Goal: Task Accomplishment & Management: Use online tool/utility

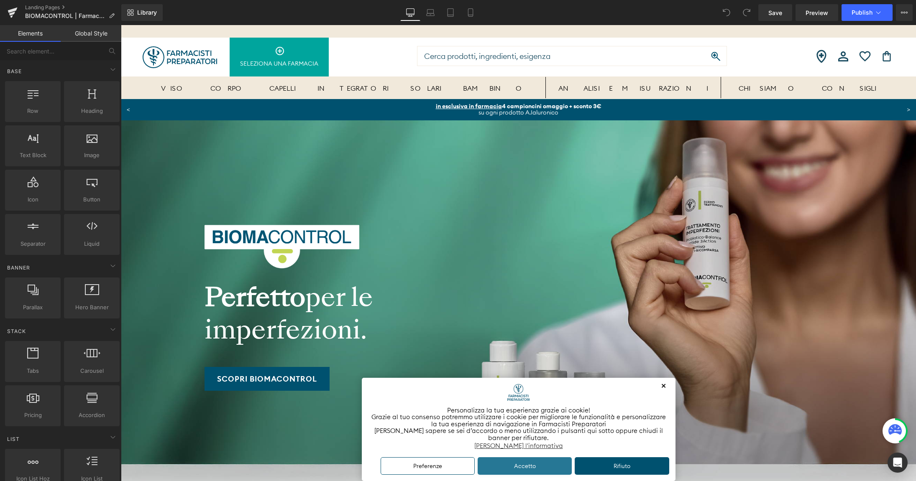
click at [515, 464] on button "Accetto" at bounding box center [524, 466] width 94 height 18
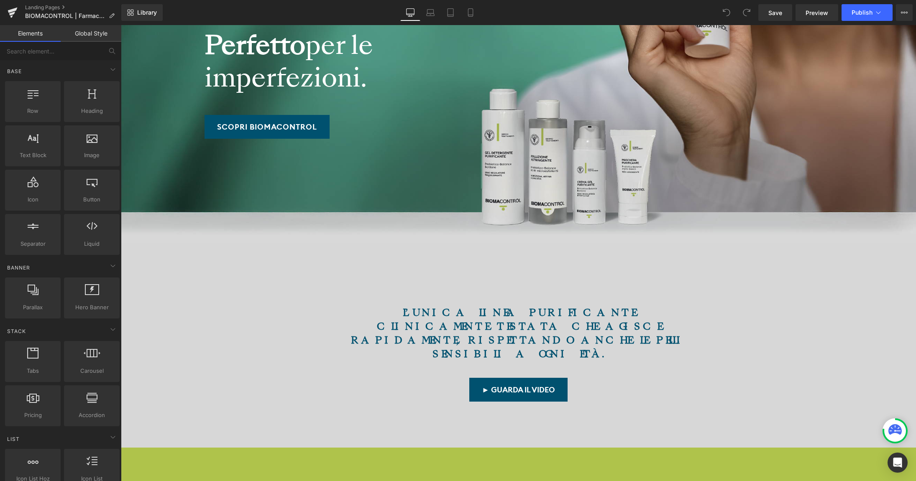
scroll to position [318, 0]
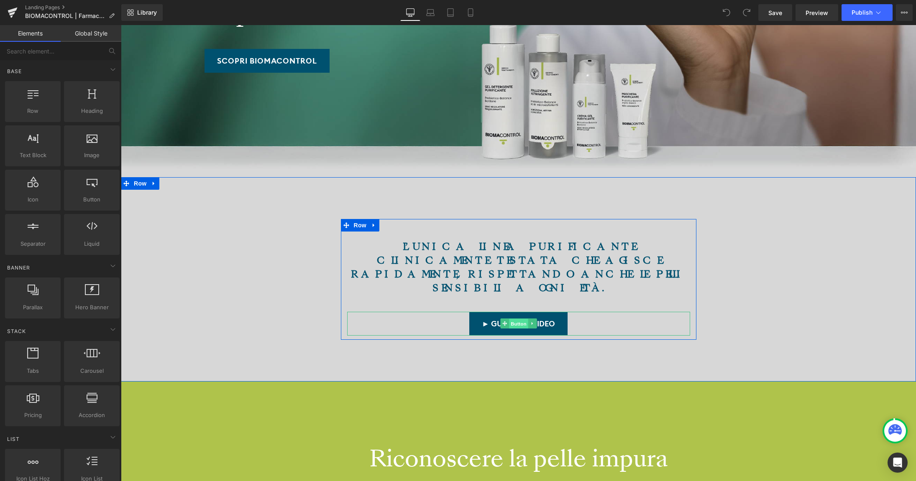
click at [515, 319] on span "Button" at bounding box center [518, 324] width 19 height 10
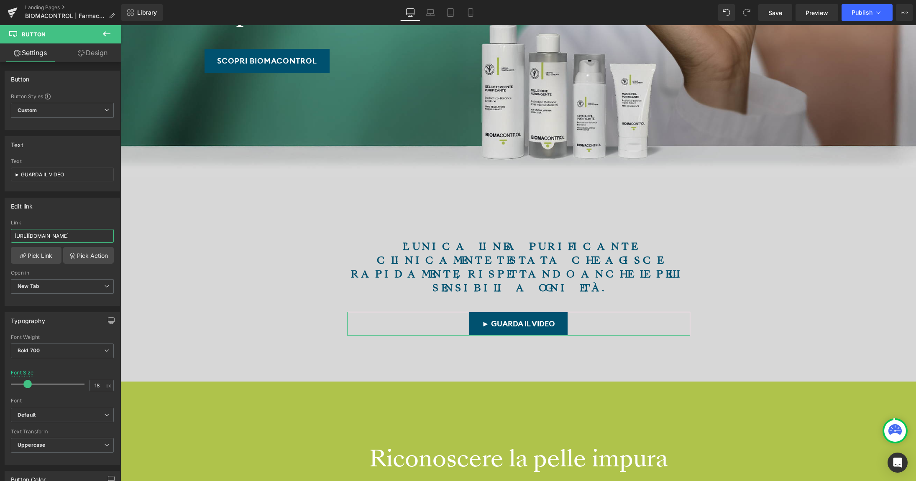
click at [65, 235] on input "https://www.youtube.com/watch?v=8LO7g0pgyak" at bounding box center [62, 236] width 103 height 14
type input "https://youtu.be/EMPTE6zQC9o"
click at [67, 212] on div "Edit link" at bounding box center [62, 206] width 115 height 16
click at [773, 14] on span "Save" at bounding box center [775, 12] width 14 height 9
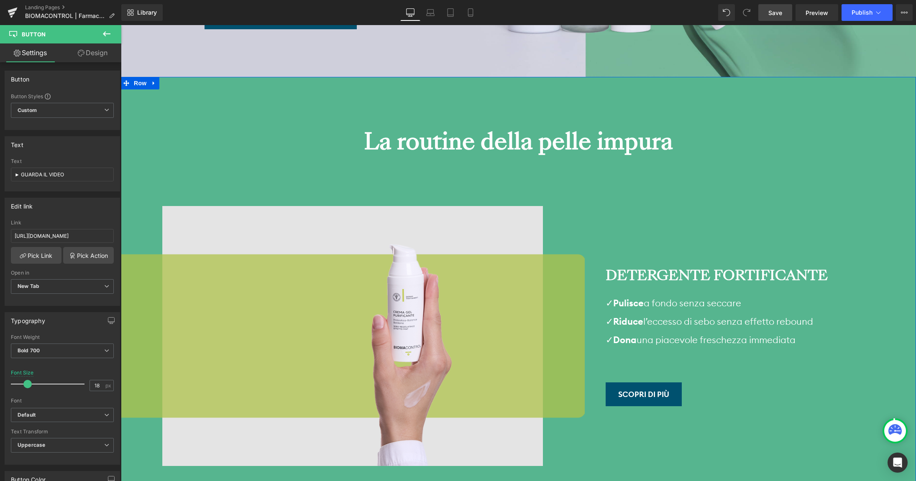
scroll to position [2527, 0]
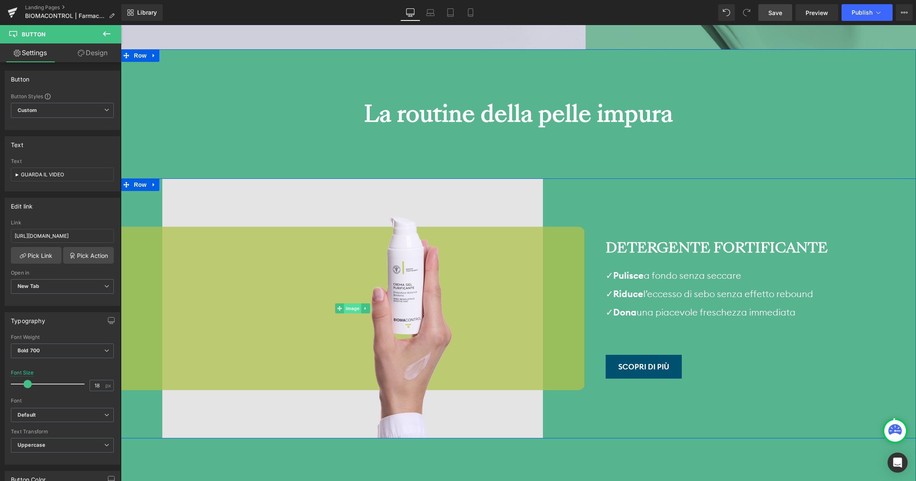
click at [355, 304] on span "Image" at bounding box center [353, 309] width 18 height 10
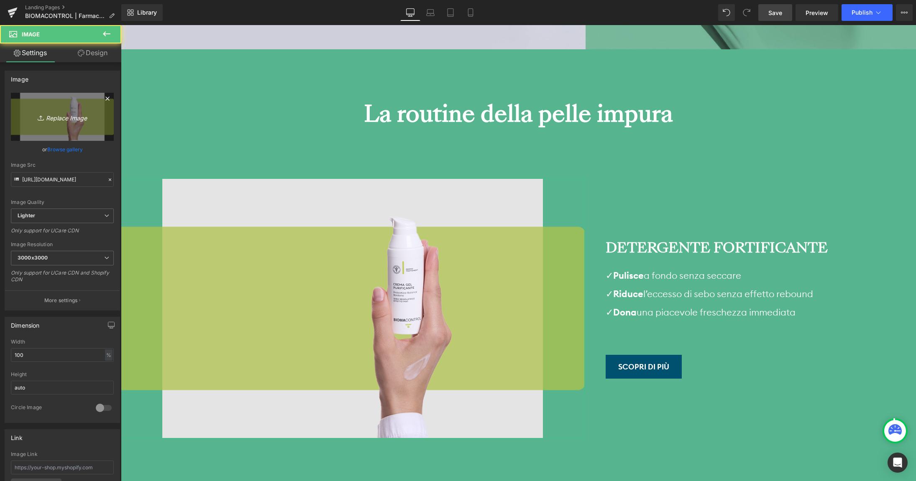
click at [61, 109] on link "Replace Image" at bounding box center [62, 117] width 103 height 48
type input "C:\fakepath\detergente-fortificante.png"
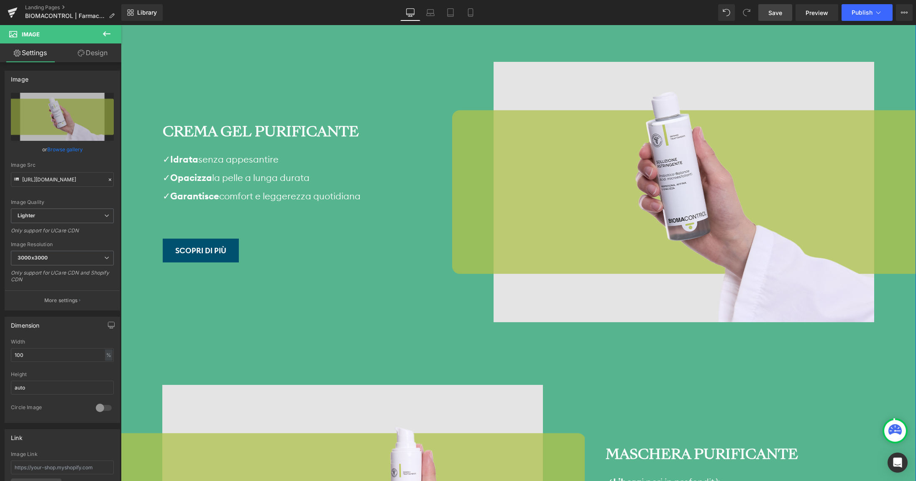
scroll to position [3578, 0]
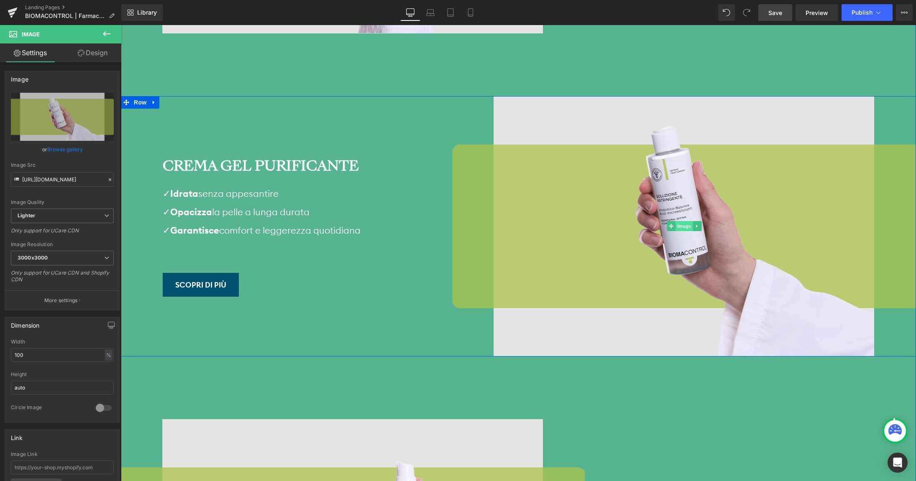
click at [684, 221] on span "Image" at bounding box center [684, 226] width 18 height 10
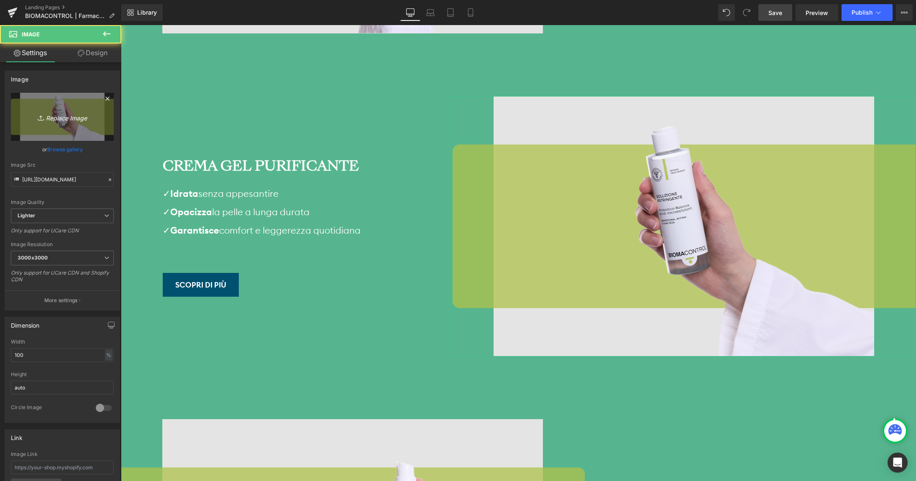
click at [59, 117] on icon "Replace Image" at bounding box center [62, 117] width 67 height 10
type input "C:\fakepath\crema-gel-purificante.png"
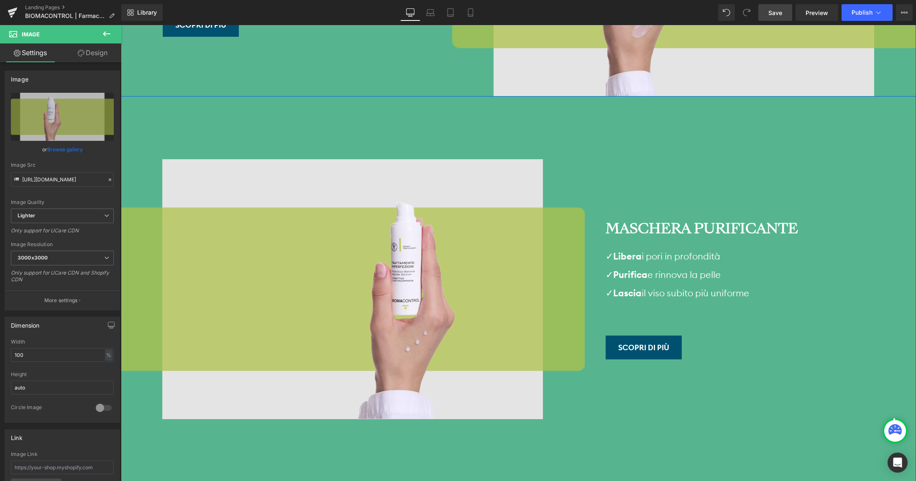
scroll to position [3839, 0]
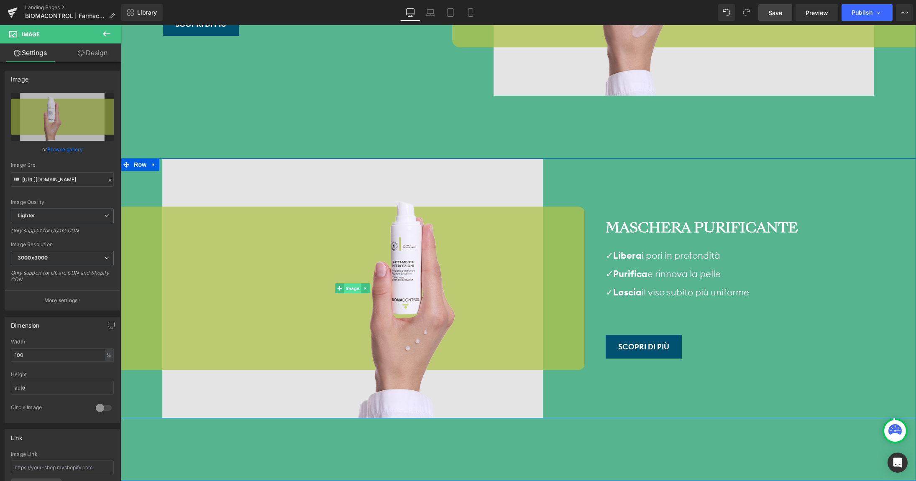
click at [351, 283] on span "Image" at bounding box center [353, 288] width 18 height 10
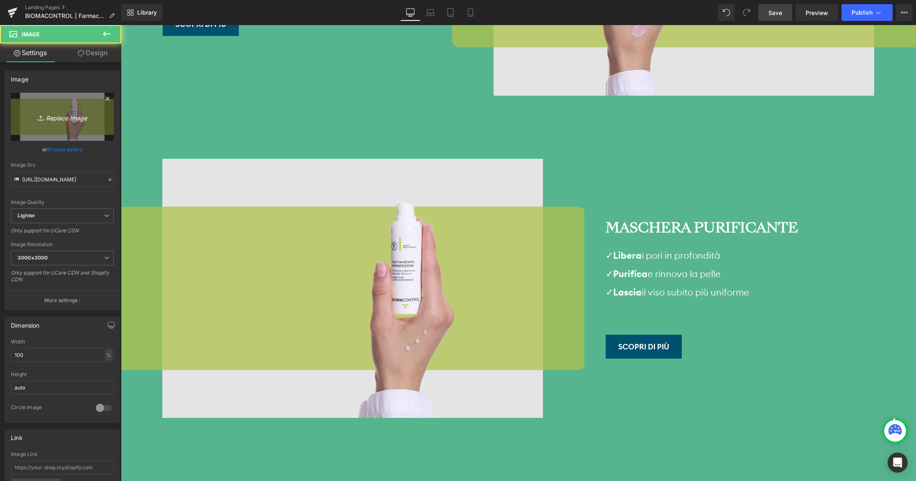
click at [70, 121] on icon "Replace Image" at bounding box center [62, 117] width 67 height 10
type input "C:\fakepath\maschera-purificante.png"
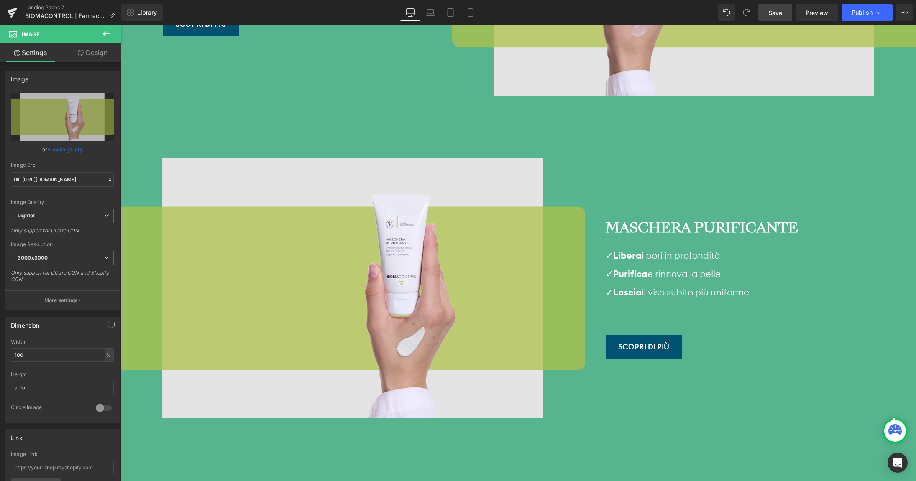
click at [773, 17] on span "Save" at bounding box center [775, 12] width 14 height 9
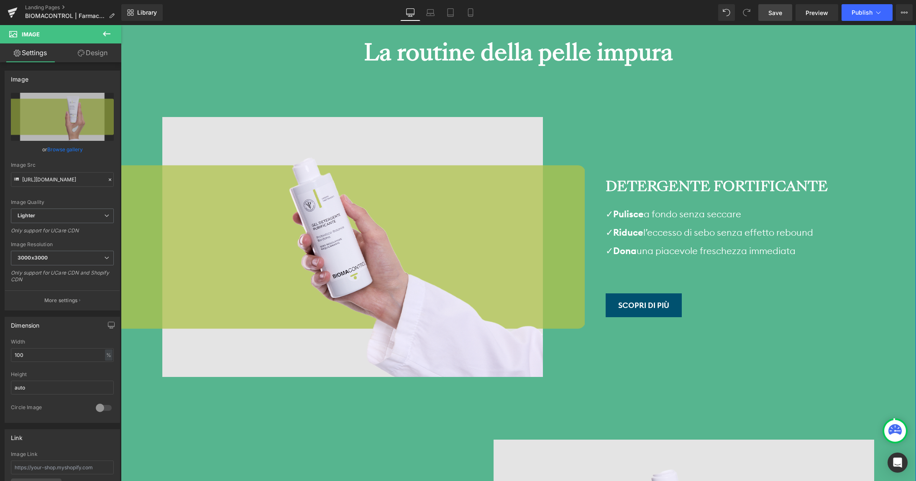
scroll to position [2530, 0]
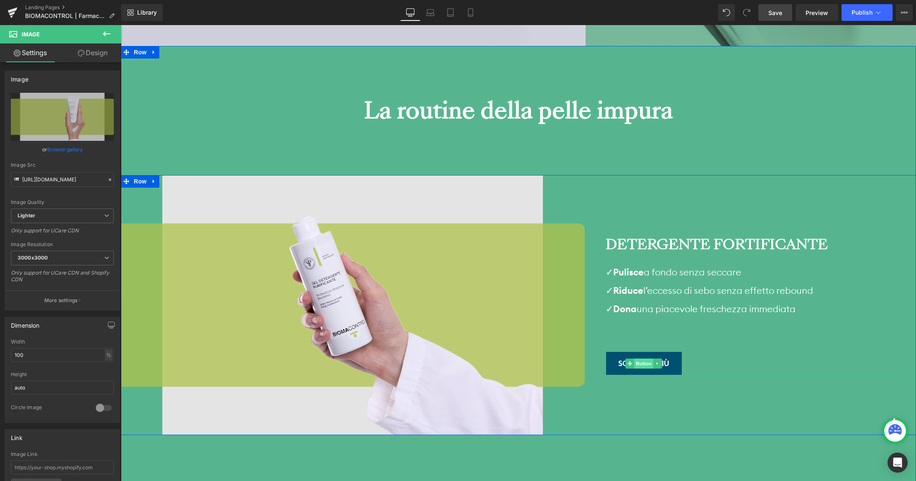
click at [639, 359] on span "Button" at bounding box center [643, 364] width 19 height 10
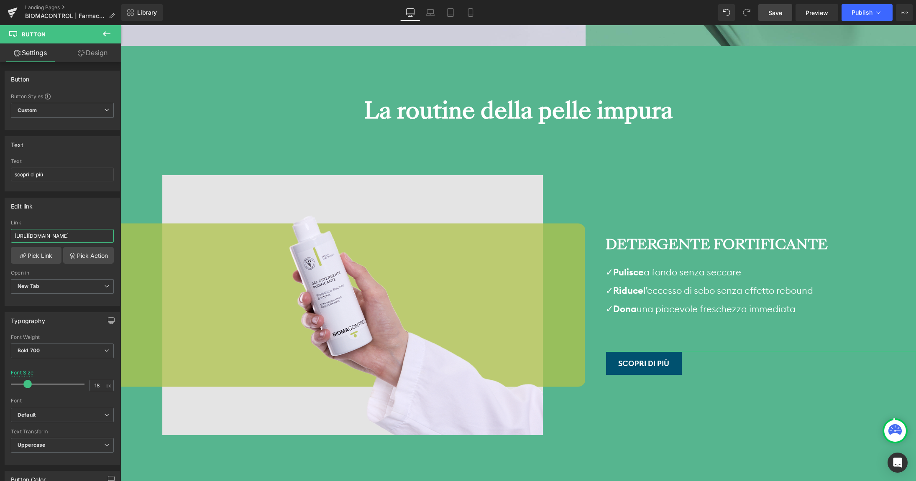
click at [61, 235] on input "https://www.farmacistipreparatori.it/products/detergente-fortificante-biomaskin" at bounding box center [62, 236] width 103 height 14
paste input "gel-detergente-purificante-biomacontrol"
type input "https://www.farmacistipreparatori.it/products/gel-detergente-purificante-biomac…"
click at [60, 211] on div "Edit link" at bounding box center [62, 206] width 115 height 16
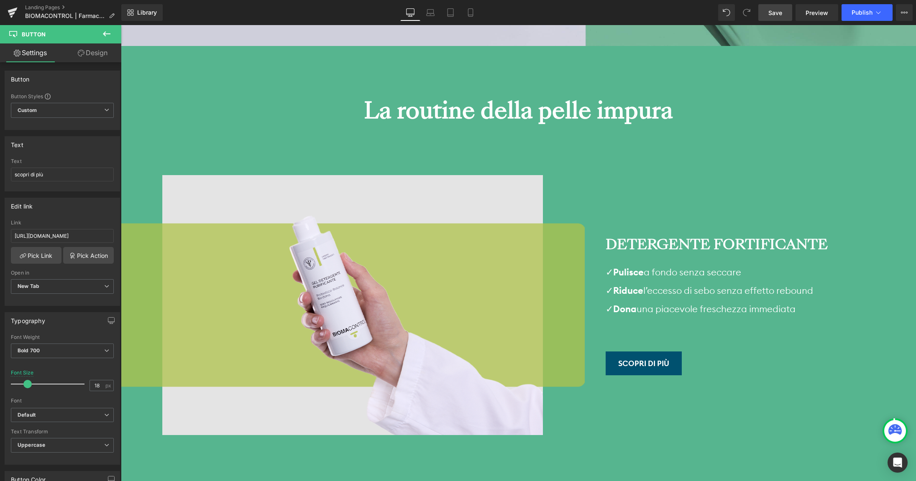
click at [771, 15] on span "Save" at bounding box center [775, 12] width 14 height 9
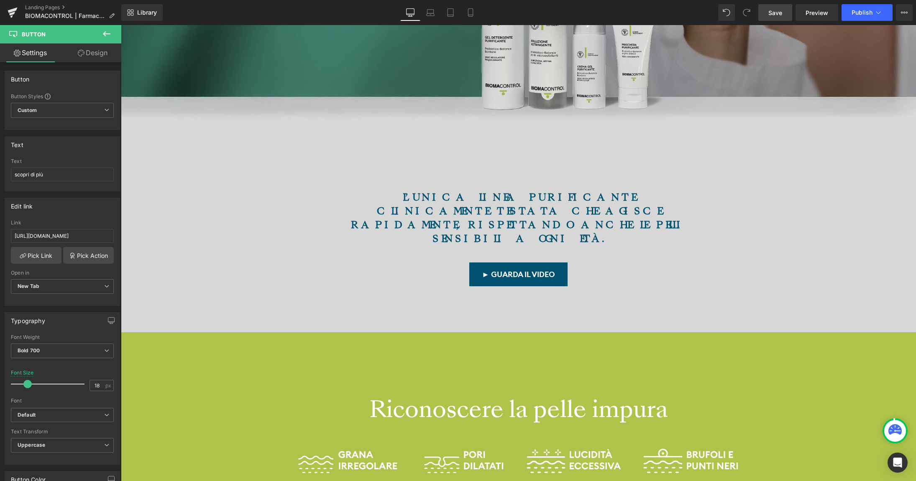
scroll to position [0, 0]
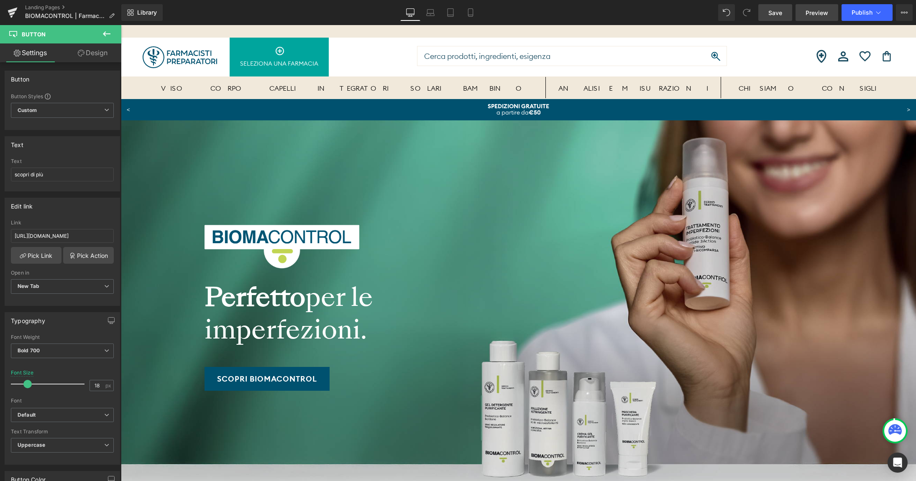
click at [809, 12] on span "Preview" at bounding box center [816, 12] width 23 height 9
click at [54, 8] on link "Landing Pages" at bounding box center [73, 7] width 96 height 7
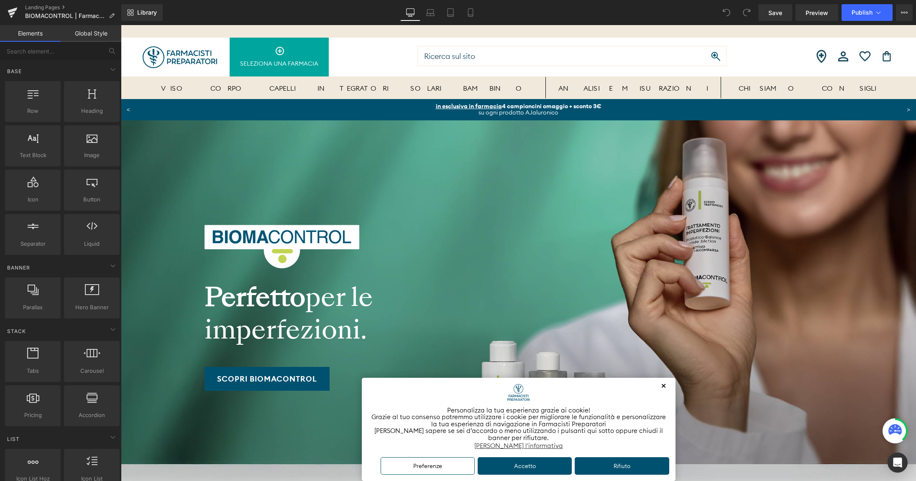
click at [519, 466] on button "Accetto" at bounding box center [524, 466] width 94 height 18
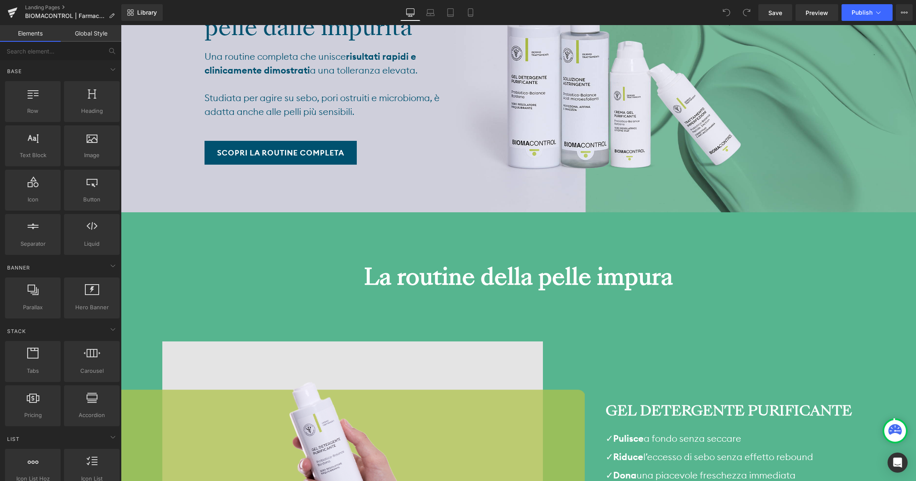
scroll to position [2363, 0]
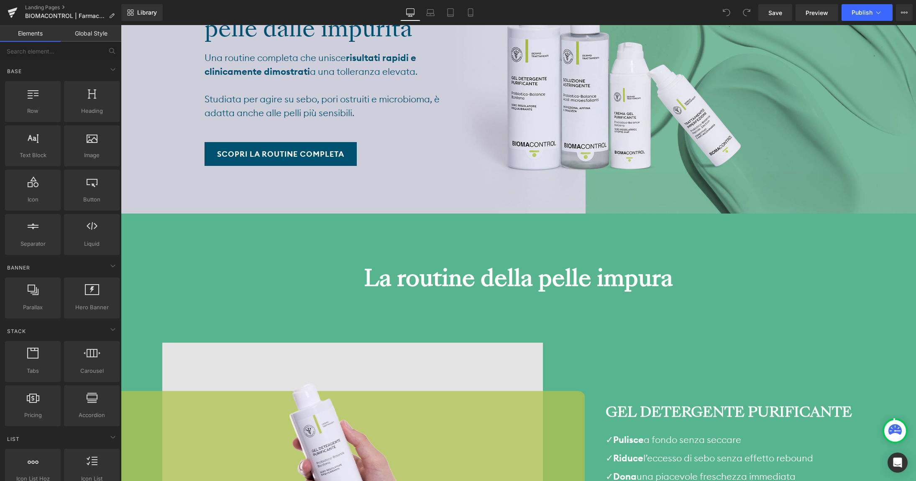
click at [207, 264] on h3 "La routine della pelle impura" at bounding box center [518, 278] width 795 height 29
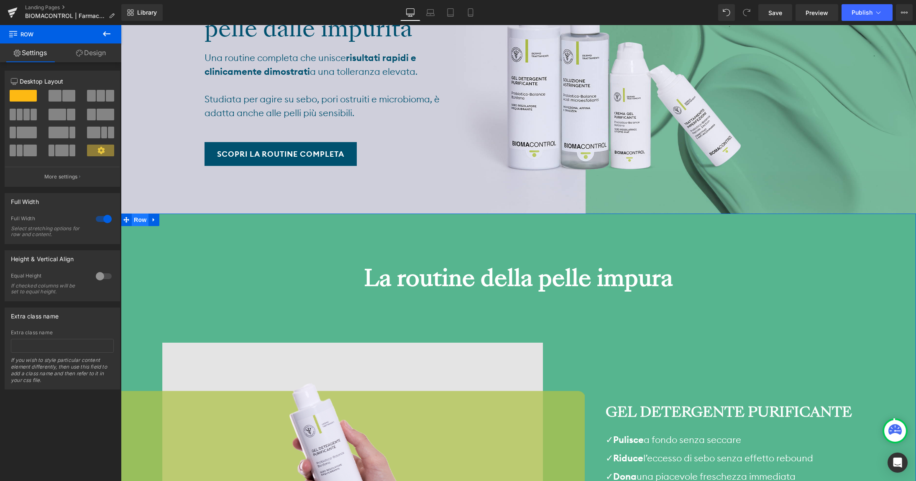
click at [137, 214] on span "Row" at bounding box center [140, 220] width 17 height 13
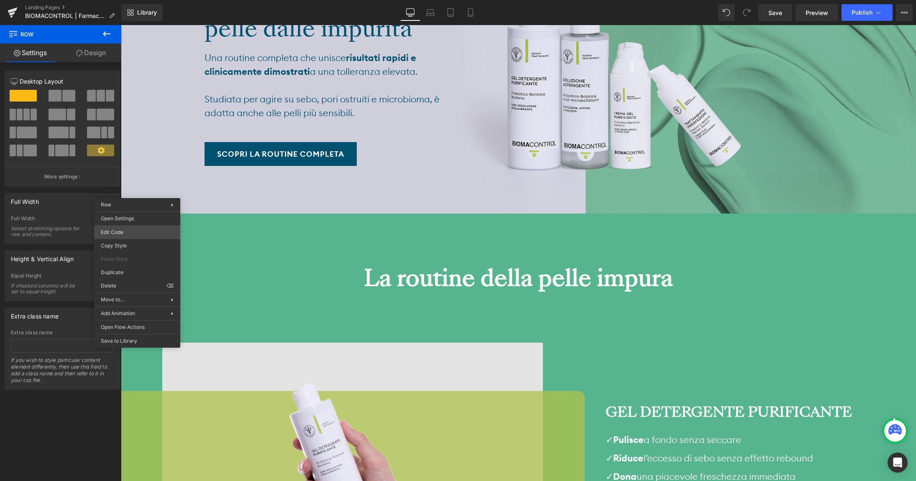
click at [135, 234] on body "Row You are previewing how the will restyle your page. You can not edit Element…" at bounding box center [458, 240] width 916 height 481
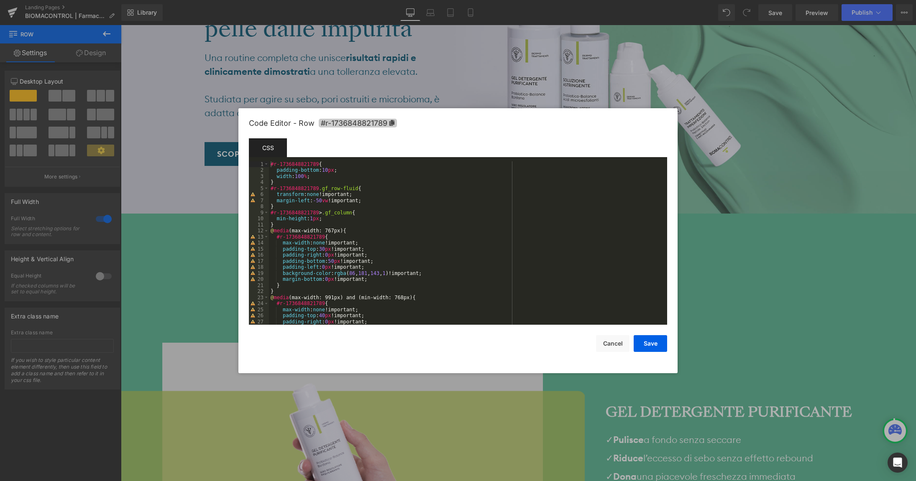
click at [394, 127] on span "#r-1736848821789" at bounding box center [358, 123] width 78 height 9
click at [612, 345] on button "Cancel" at bounding box center [612, 344] width 33 height 17
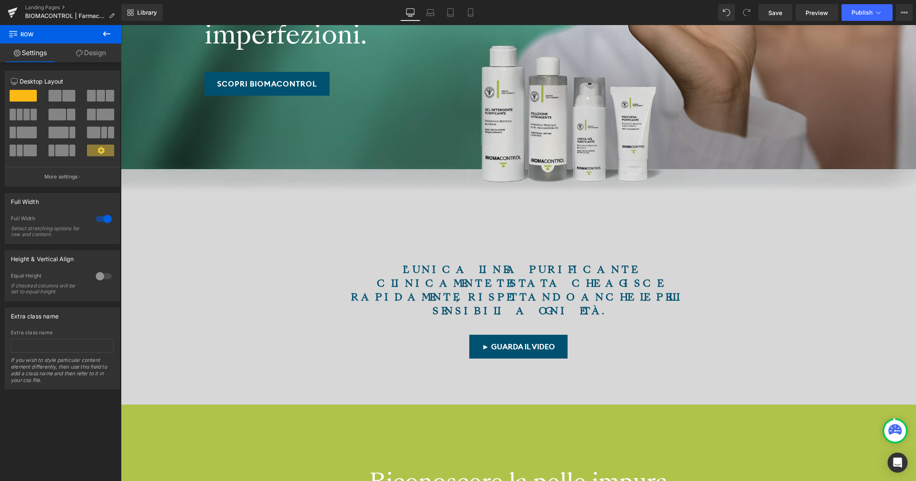
scroll to position [0, 0]
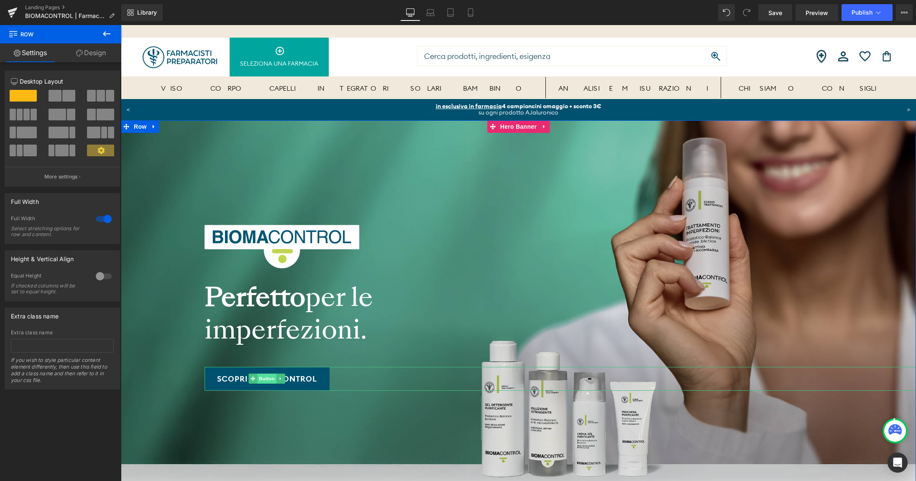
click at [265, 382] on span "Button" at bounding box center [266, 379] width 19 height 10
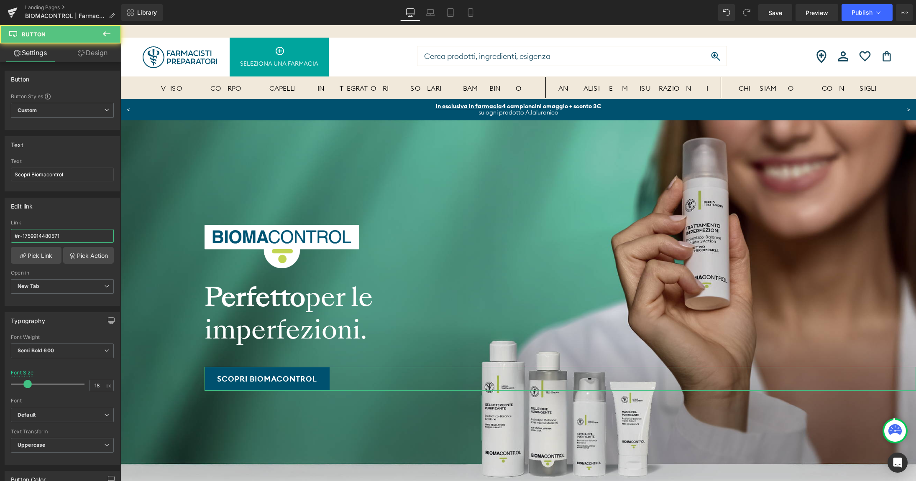
drag, startPoint x: 82, startPoint y: 230, endPoint x: 86, endPoint y: 219, distance: 12.0
click at [86, 229] on input "#r-1759914480571" at bounding box center [62, 236] width 103 height 14
paste input "36848821789"
type input "#r-1736848821789"
click at [82, 209] on div "Edit link" at bounding box center [62, 206] width 115 height 16
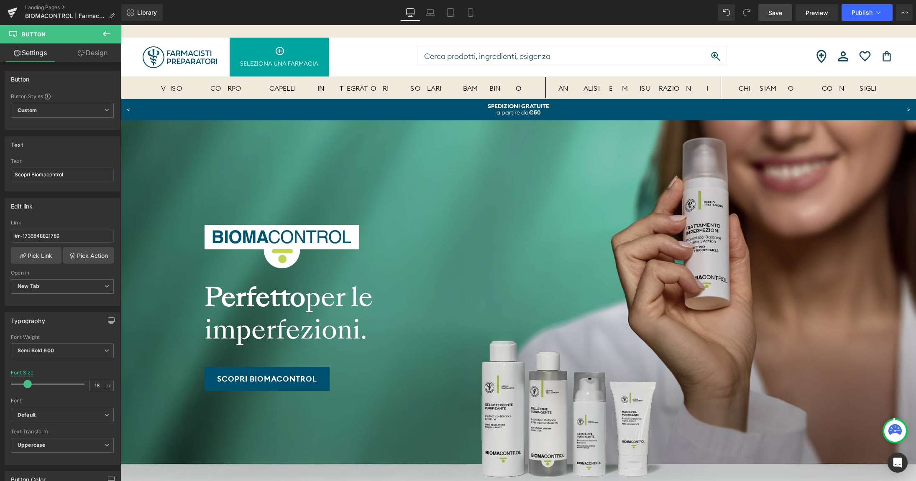
click at [778, 13] on span "Save" at bounding box center [775, 12] width 14 height 9
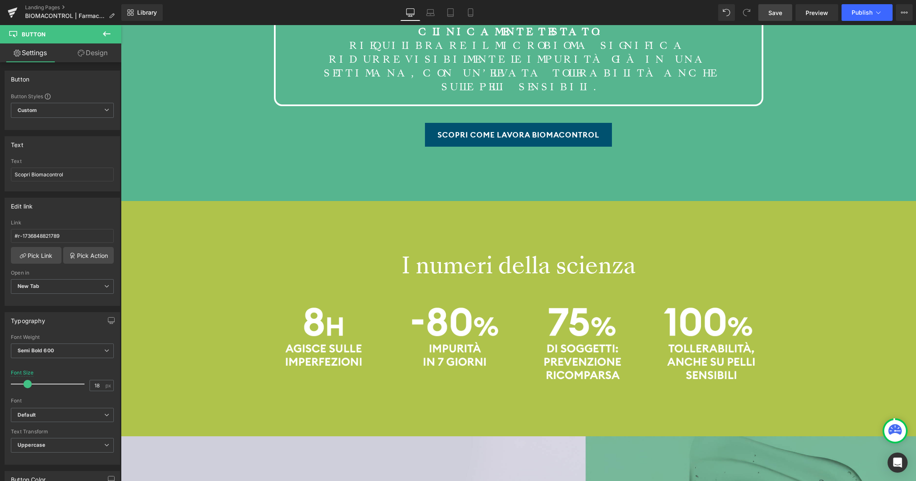
scroll to position [1898, 0]
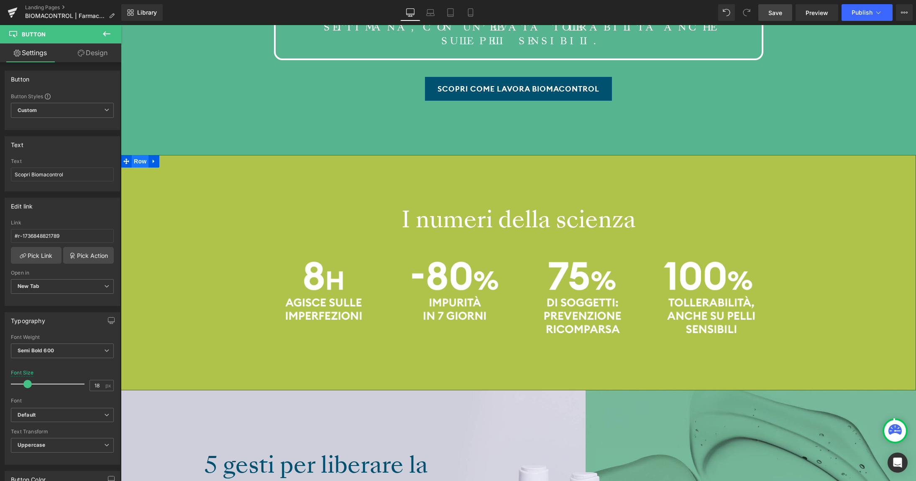
click at [142, 155] on span "Row" at bounding box center [140, 161] width 17 height 13
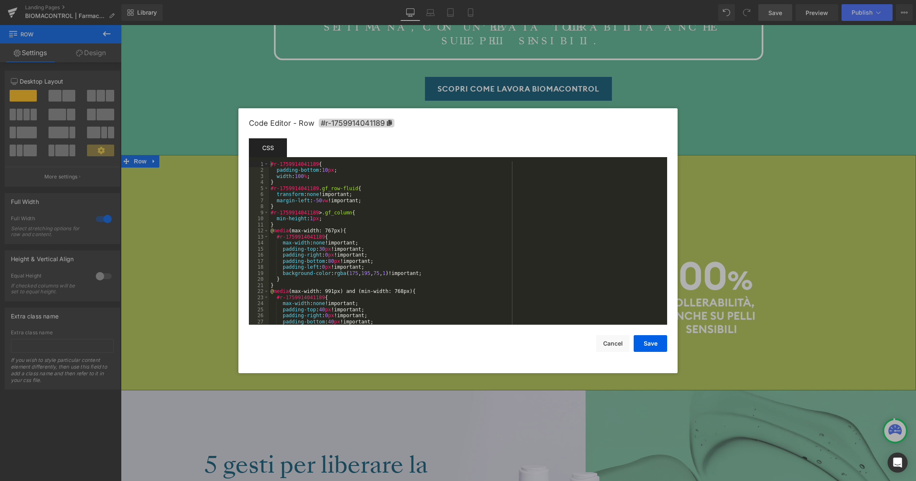
click at [139, 174] on body "Row You are previewing how the will restyle your page. You can not edit Element…" at bounding box center [458, 240] width 916 height 481
click at [390, 124] on icon at bounding box center [389, 123] width 5 height 6
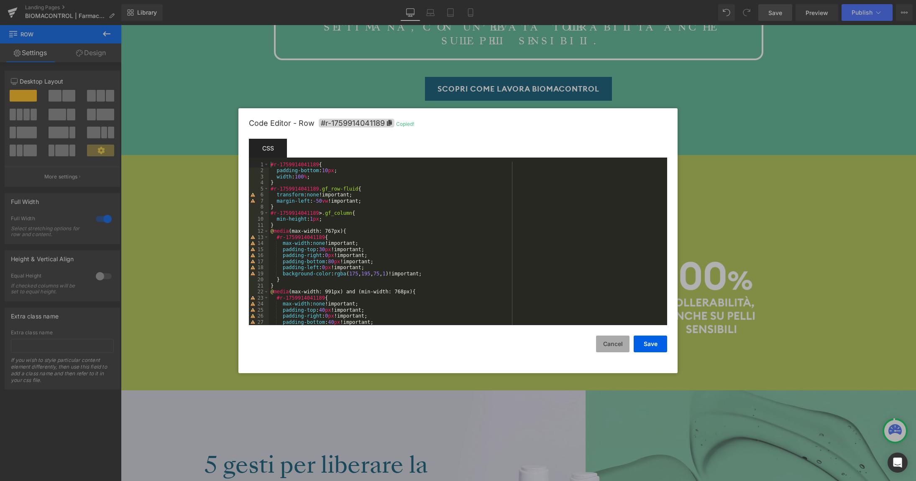
click at [608, 349] on button "Cancel" at bounding box center [612, 344] width 33 height 17
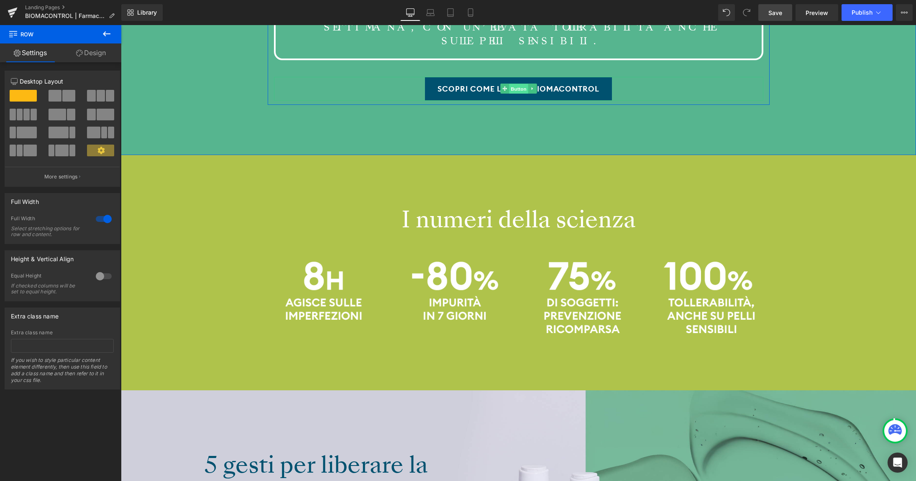
click at [515, 84] on span "Button" at bounding box center [518, 89] width 19 height 10
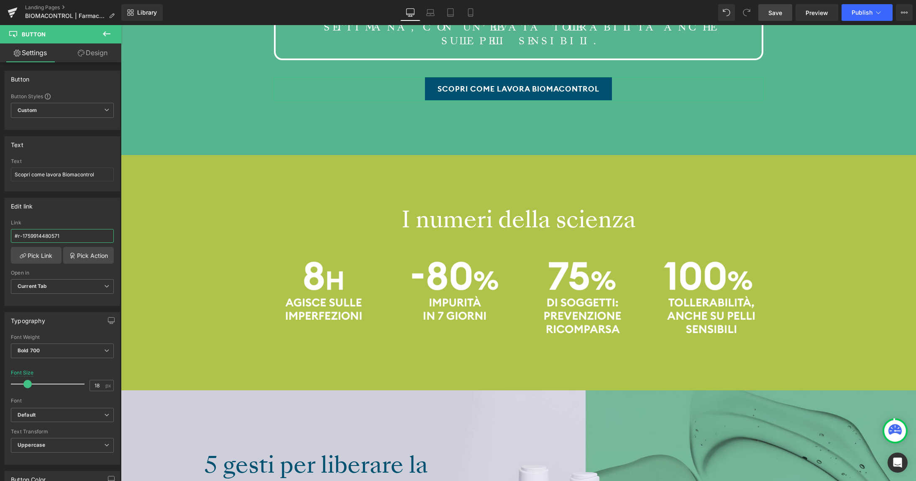
drag, startPoint x: 68, startPoint y: 236, endPoint x: 70, endPoint y: 223, distance: 13.2
click at [70, 229] on input "#r-1759914480571" at bounding box center [62, 236] width 103 height 14
paste input "041189"
type input "#r-1759914041189"
click at [68, 207] on div "Edit link" at bounding box center [62, 206] width 115 height 16
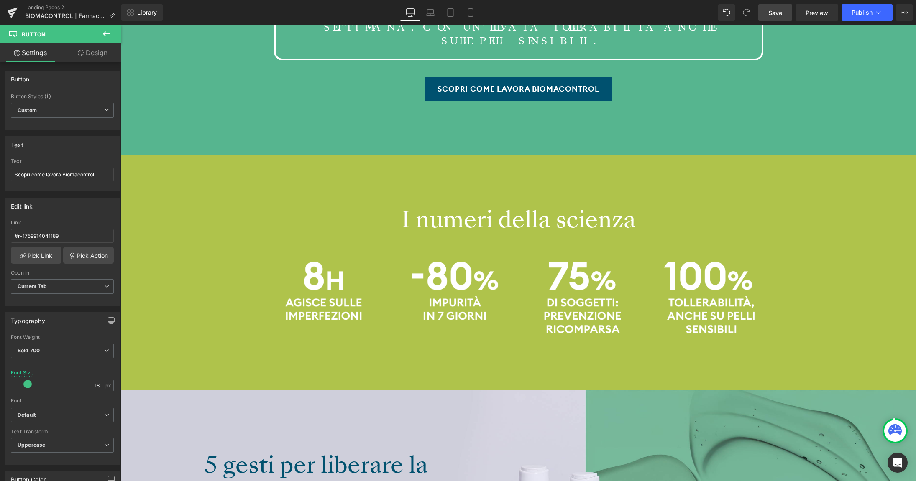
click at [771, 15] on span "Save" at bounding box center [775, 12] width 14 height 9
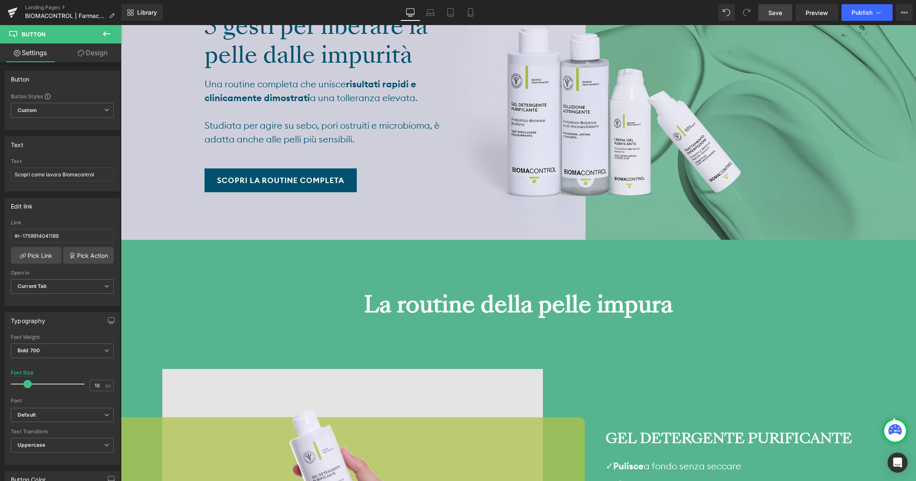
scroll to position [2336, 0]
click at [143, 240] on span "Row" at bounding box center [140, 246] width 17 height 13
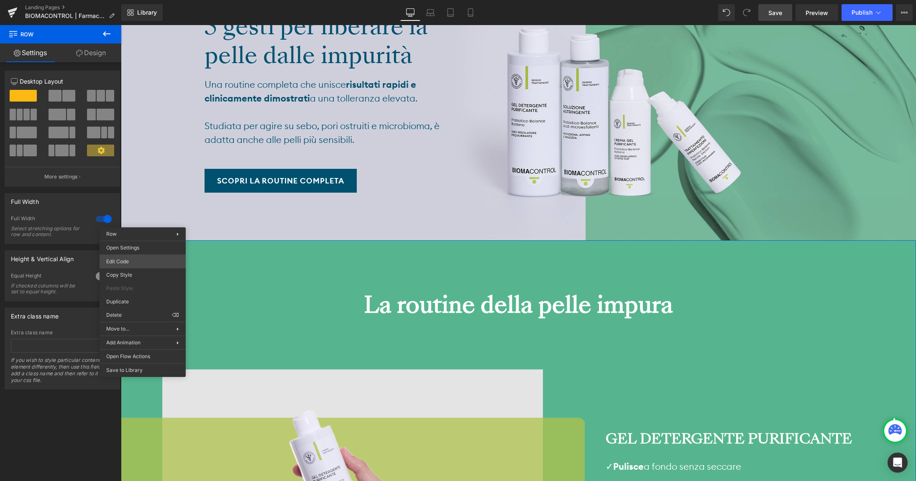
click at [132, 265] on body "Row You are previewing how the will restyle your page. You can not edit Element…" at bounding box center [458, 240] width 916 height 481
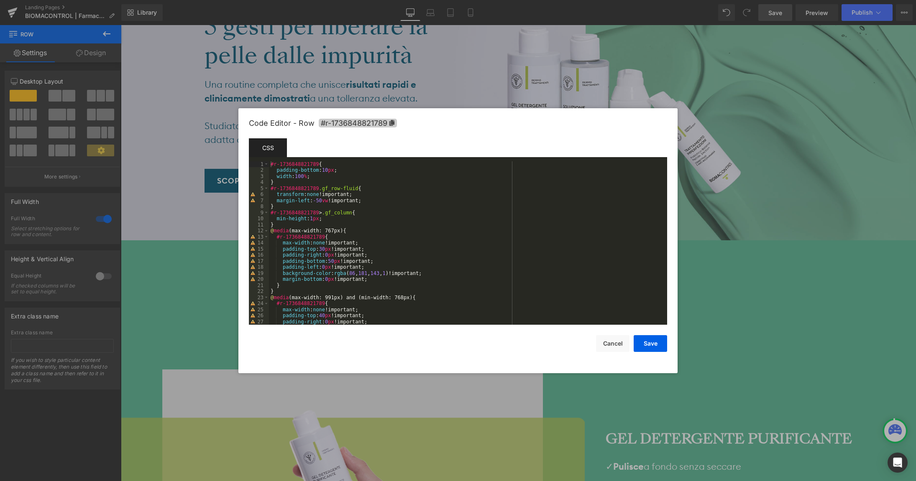
click at [392, 123] on icon at bounding box center [391, 123] width 5 height 6
click at [601, 343] on button "Cancel" at bounding box center [612, 344] width 33 height 17
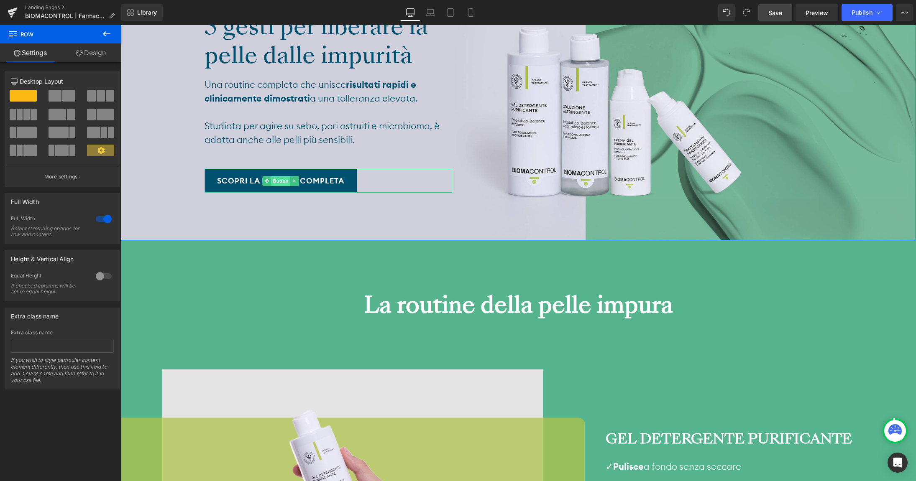
click at [280, 176] on span "Button" at bounding box center [280, 181] width 19 height 10
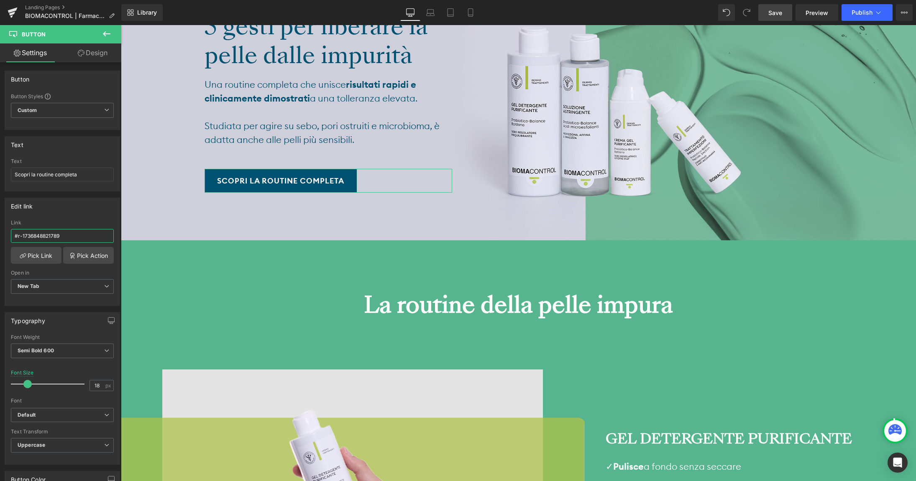
drag, startPoint x: 71, startPoint y: 228, endPoint x: 74, endPoint y: 219, distance: 9.0
click at [74, 229] on input "#r-1736848821789" at bounding box center [62, 236] width 103 height 14
click at [70, 213] on div "Edit link" at bounding box center [62, 206] width 115 height 16
click at [770, 13] on span "Save" at bounding box center [775, 12] width 14 height 9
click at [772, 13] on span "Save" at bounding box center [775, 12] width 14 height 9
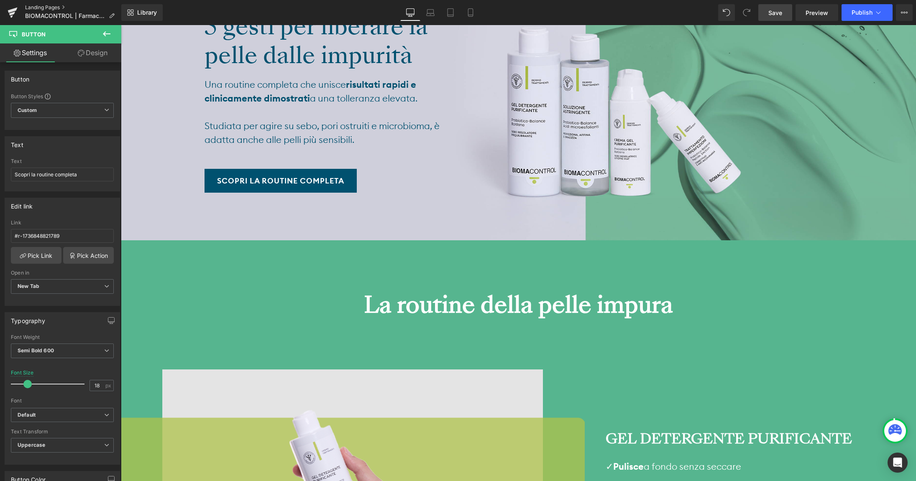
click at [47, 8] on link "Landing Pages" at bounding box center [73, 7] width 96 height 7
